Goal: Task Accomplishment & Management: Use online tool/utility

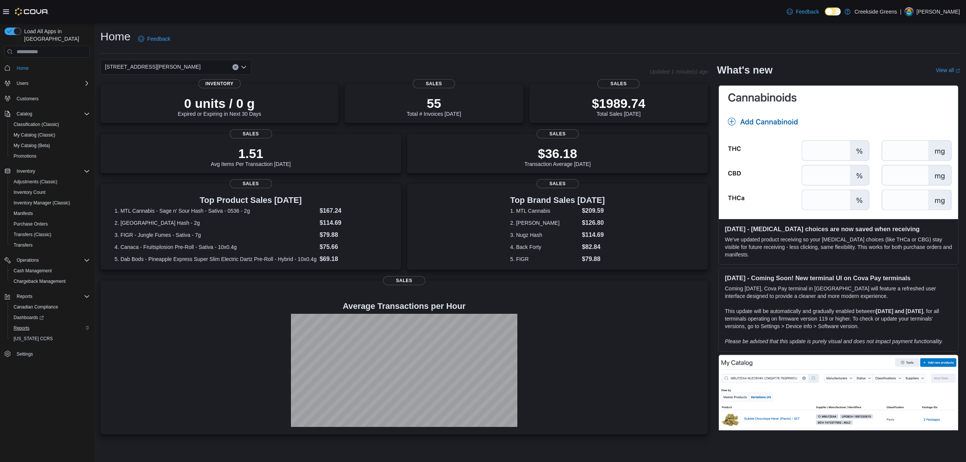
click at [15, 325] on button "Reports" at bounding box center [50, 328] width 85 height 11
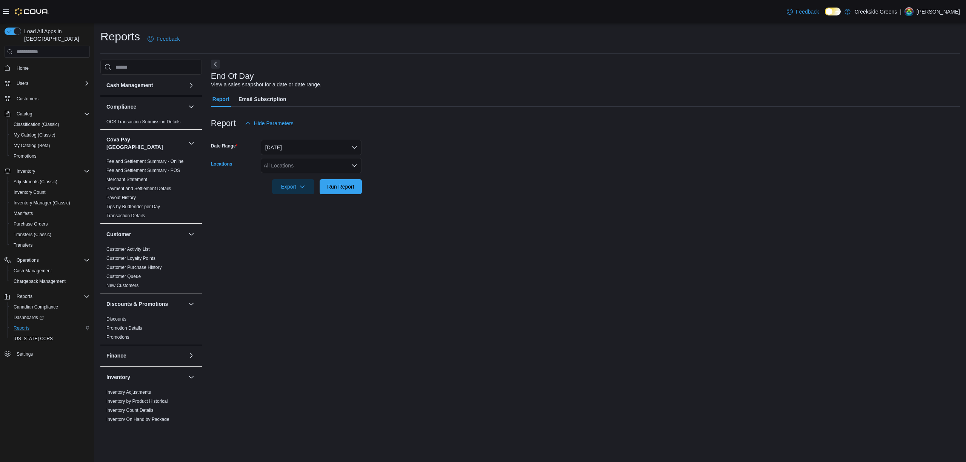
click at [294, 165] on div "All Locations" at bounding box center [311, 165] width 101 height 15
click at [309, 204] on span "[STREET_ADDRESS][PERSON_NAME]" at bounding box center [325, 201] width 96 height 8
drag, startPoint x: 290, startPoint y: 234, endPoint x: 301, endPoint y: 214, distance: 22.6
click at [292, 228] on div "End Of Day View a sales snapshot for a date or date range. Report Email Subscri…" at bounding box center [585, 241] width 749 height 362
click at [329, 194] on div "Report Hide Parameters Date Range [DATE] Locations 19 [PERSON_NAME] Crescent Ex…" at bounding box center [585, 155] width 749 height 97
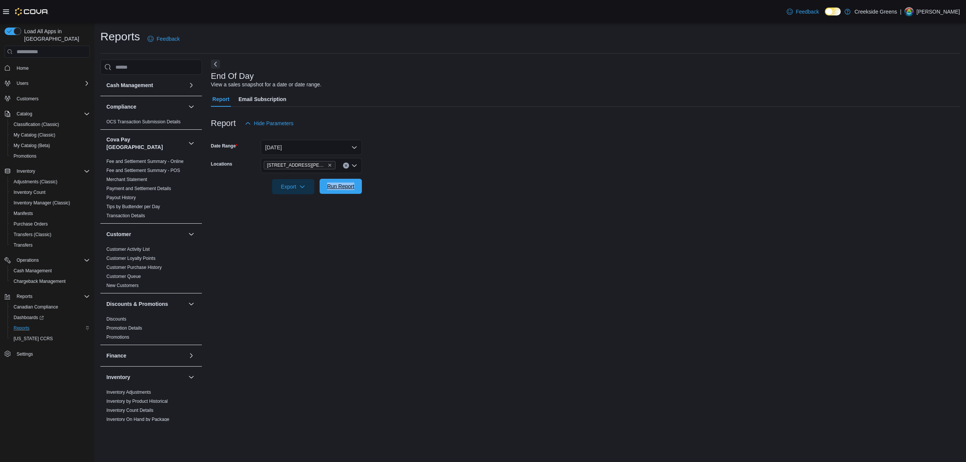
click at [337, 182] on span "Run Report" at bounding box center [340, 186] width 33 height 15
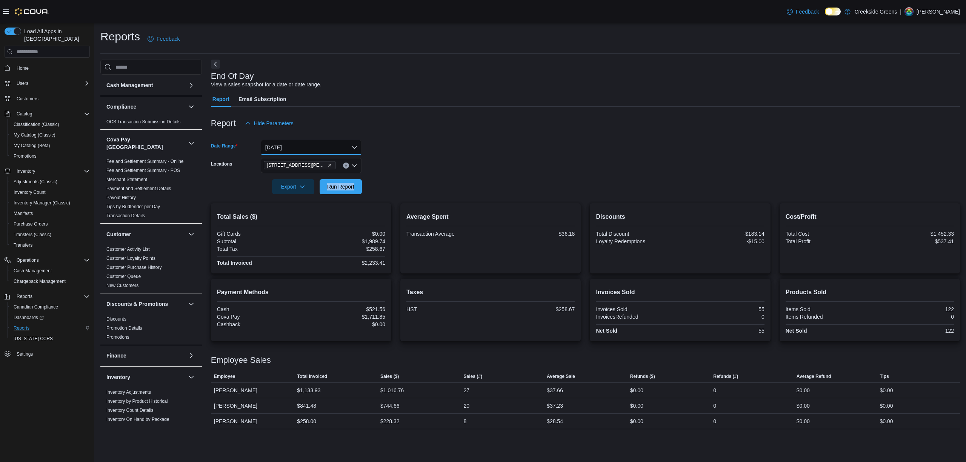
click at [290, 145] on button "[DATE]" at bounding box center [311, 147] width 101 height 15
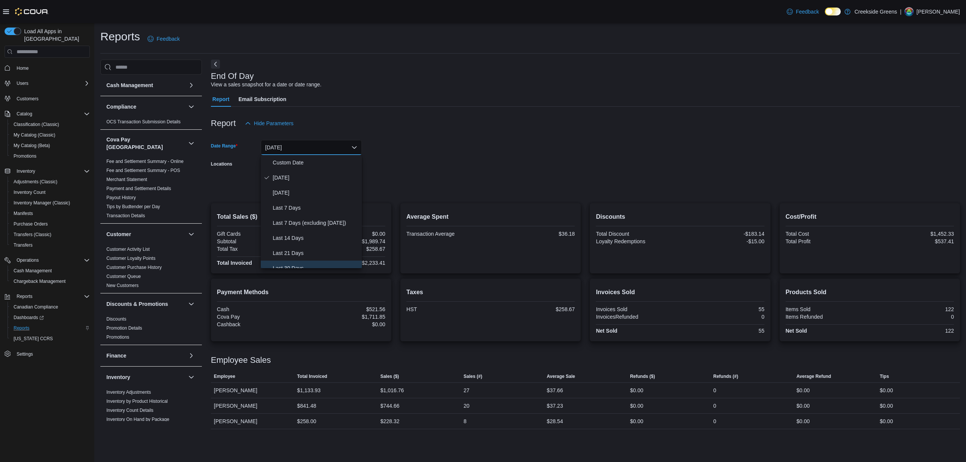
click at [290, 264] on span "Last 30 Days" at bounding box center [316, 268] width 86 height 9
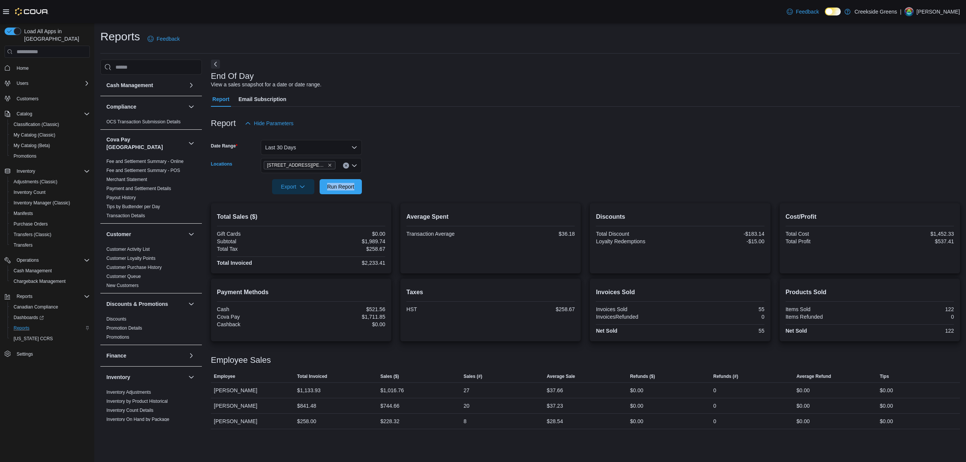
click at [347, 165] on icon "Clear input" at bounding box center [345, 165] width 3 height 3
click at [318, 186] on div "[STREET_ADDRESS]" at bounding box center [311, 190] width 92 height 8
drag, startPoint x: 462, startPoint y: 145, endPoint x: 429, endPoint y: 157, distance: 35.1
click at [456, 146] on form "Date Range Last 30 Days Locations [STREET_ADDRESS] Combo box. Selected. [STREET…" at bounding box center [585, 162] width 749 height 63
click at [347, 184] on span "Run Report" at bounding box center [340, 187] width 27 height 8
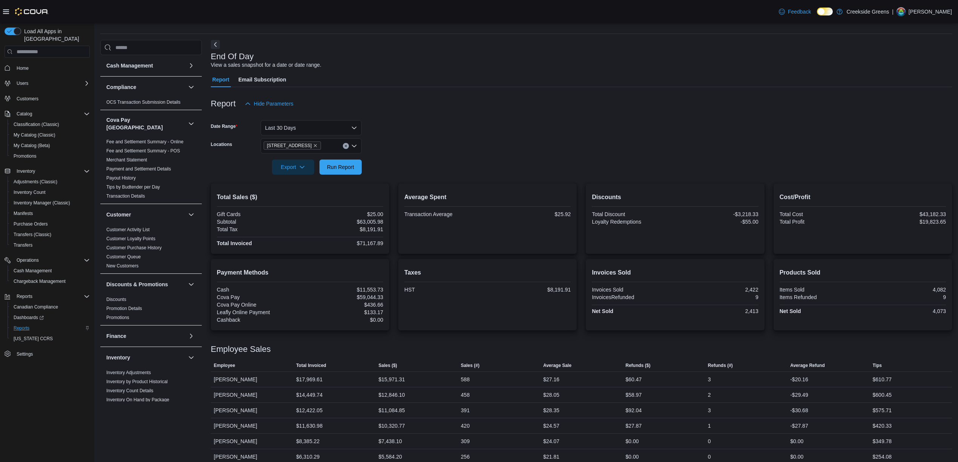
scroll to position [29, 0]
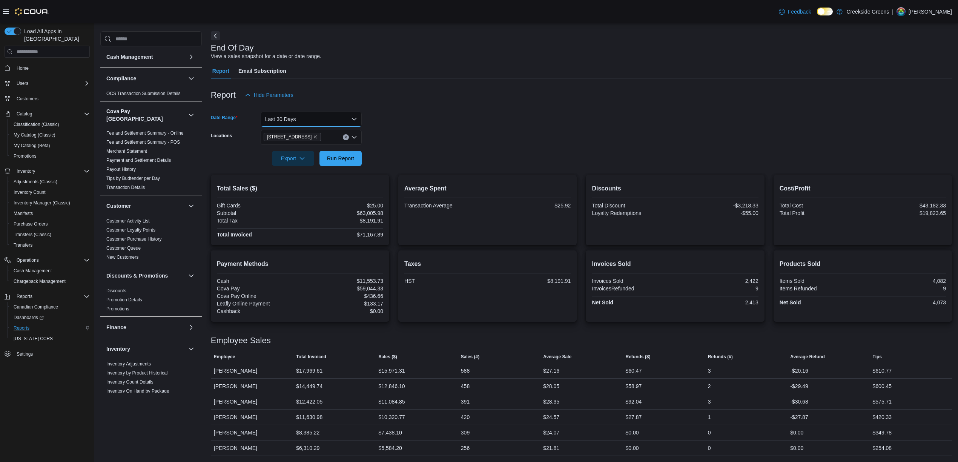
click at [303, 113] on button "Last 30 Days" at bounding box center [311, 119] width 101 height 15
click at [293, 141] on span "[DATE]" at bounding box center [316, 141] width 86 height 9
drag, startPoint x: 464, startPoint y: 130, endPoint x: 413, endPoint y: 143, distance: 51.9
click at [464, 130] on form "Date Range [DATE] Locations [STREET_ADDRESS] Export Run Report" at bounding box center [581, 134] width 741 height 63
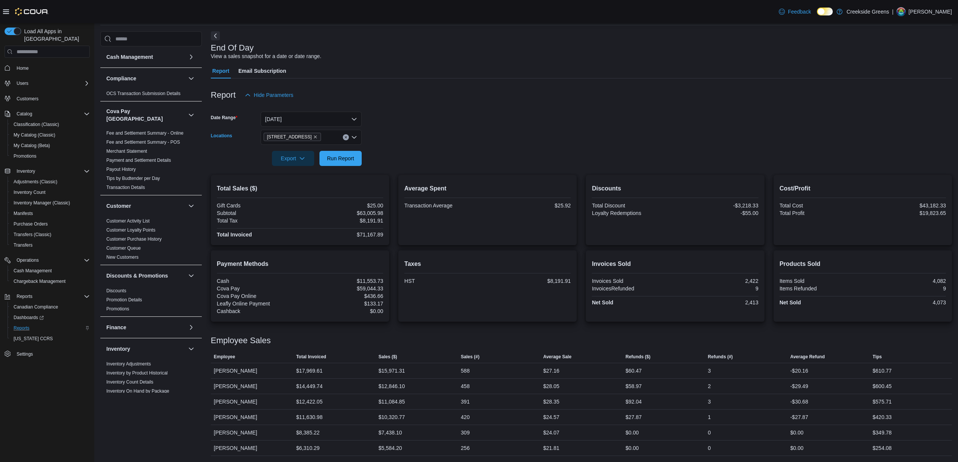
click at [341, 135] on div "[STREET_ADDRESS]" at bounding box center [311, 137] width 101 height 15
click at [344, 136] on icon "Clear input" at bounding box center [345, 137] width 3 height 3
click at [320, 158] on div "[STREET_ADDRESS]" at bounding box center [311, 161] width 92 height 8
click at [347, 132] on div "[STREET_ADDRESS]. Selected. [STREET_ADDRESS]. Press Backspace to delete [STREET…" at bounding box center [311, 137] width 101 height 15
click at [346, 136] on icon "Clear input" at bounding box center [345, 137] width 3 height 3
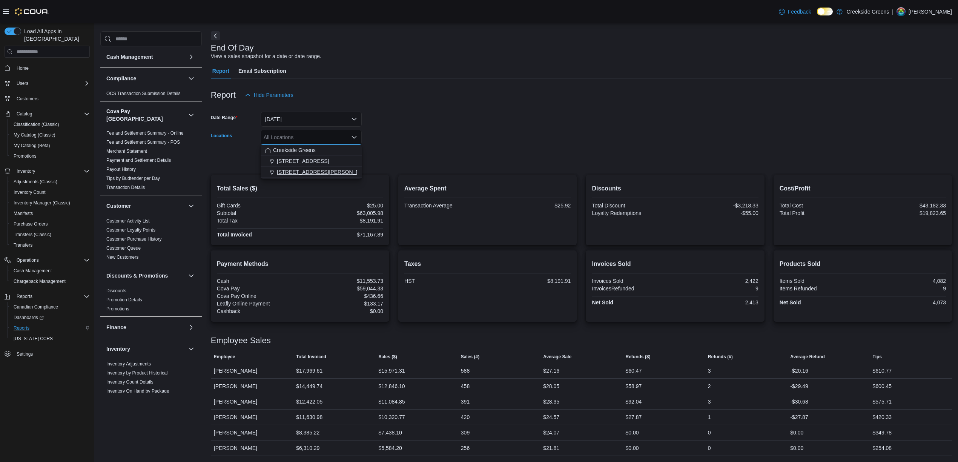
click at [303, 177] on button "[STREET_ADDRESS][PERSON_NAME]" at bounding box center [311, 172] width 101 height 11
click at [479, 159] on form "Date Range [DATE] Locations [STREET_ADDRESS][PERSON_NAME] Combo box. Selected. …" at bounding box center [581, 134] width 741 height 63
click at [343, 155] on span "Run Report" at bounding box center [340, 158] width 27 height 8
